Goal: Task Accomplishment & Management: Manage account settings

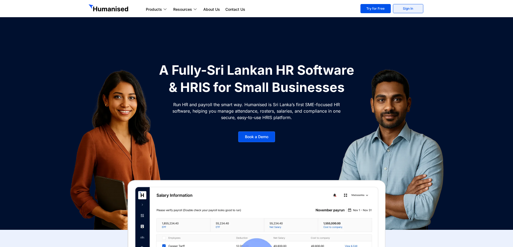
click at [416, 5] on link "Sign In" at bounding box center [408, 8] width 30 height 9
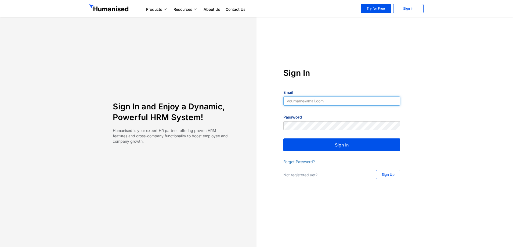
type input "yapa2009@yahoo.com"
click at [365, 149] on button "Sign In" at bounding box center [341, 144] width 117 height 13
